Goal: Obtain resource: Obtain resource

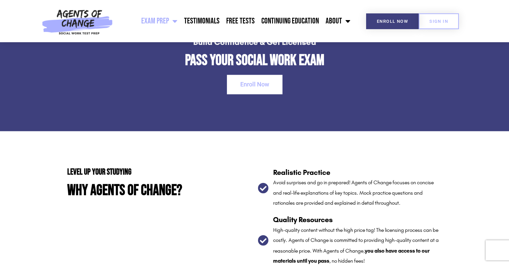
scroll to position [1037, 0]
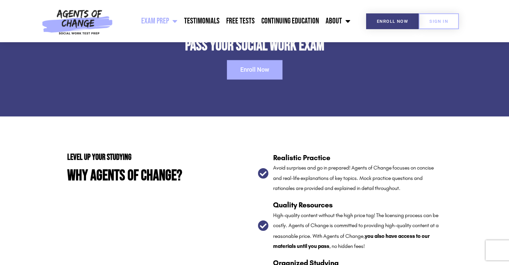
click at [266, 71] on span "Enroll Now" at bounding box center [254, 70] width 29 height 6
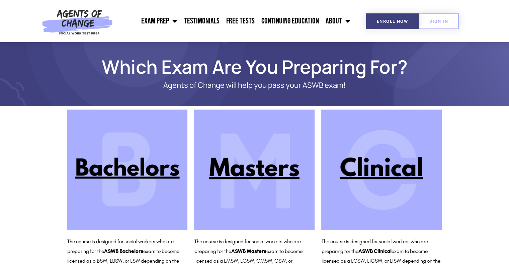
click at [248, 172] on img at bounding box center [254, 169] width 120 height 120
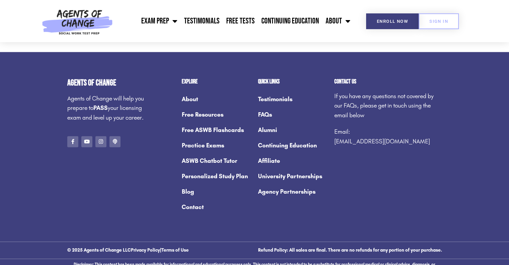
scroll to position [965, 0]
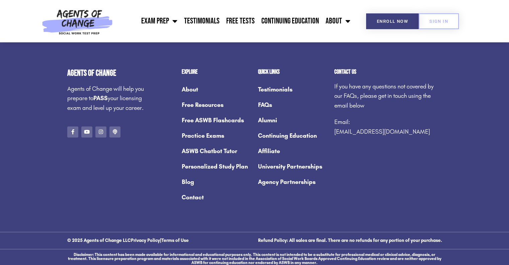
click at [209, 103] on link "Free Resources" at bounding box center [217, 104] width 70 height 15
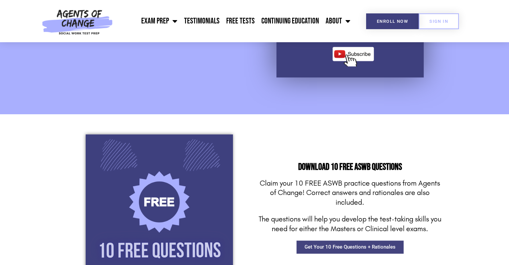
scroll to position [502, 0]
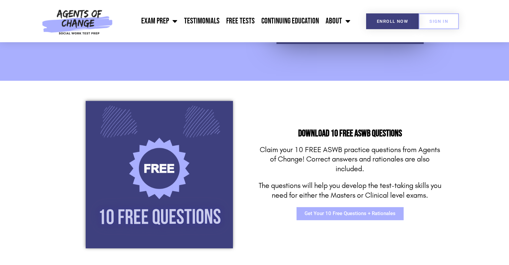
click at [349, 214] on span "Get Your 10 Free Questions + Rationales" at bounding box center [349, 213] width 91 height 5
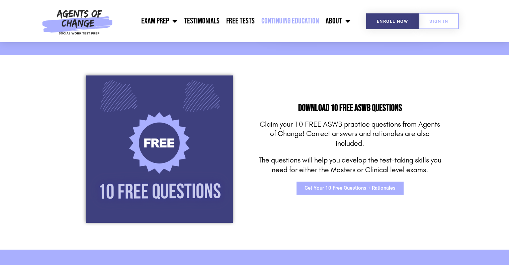
scroll to position [535, 0]
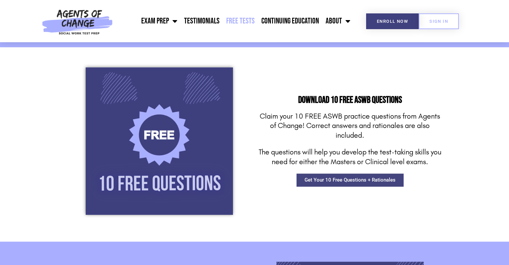
click at [236, 19] on link "Free Tests" at bounding box center [240, 21] width 35 height 17
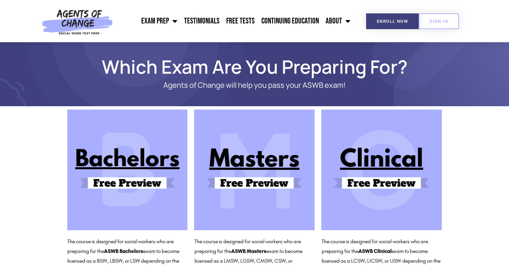
click at [260, 185] on img at bounding box center [254, 169] width 120 height 120
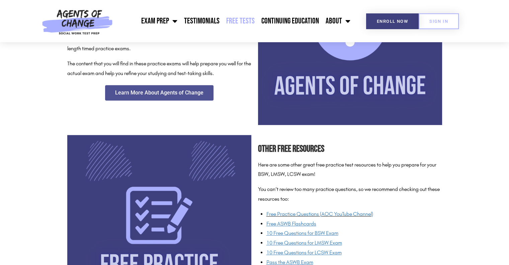
scroll to position [401, 0]
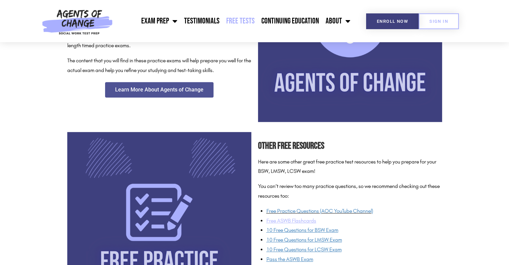
click at [304, 223] on u "Free ASWB Flashcards" at bounding box center [291, 220] width 50 height 6
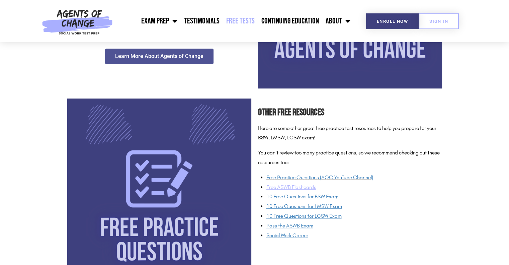
scroll to position [468, 0]
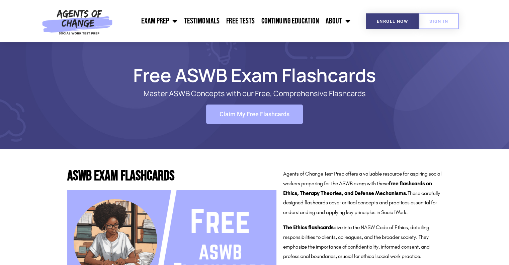
click at [283, 115] on span "Claim My Free Flashcards" at bounding box center [254, 114] width 70 height 6
